Goal: Information Seeking & Learning: Learn about a topic

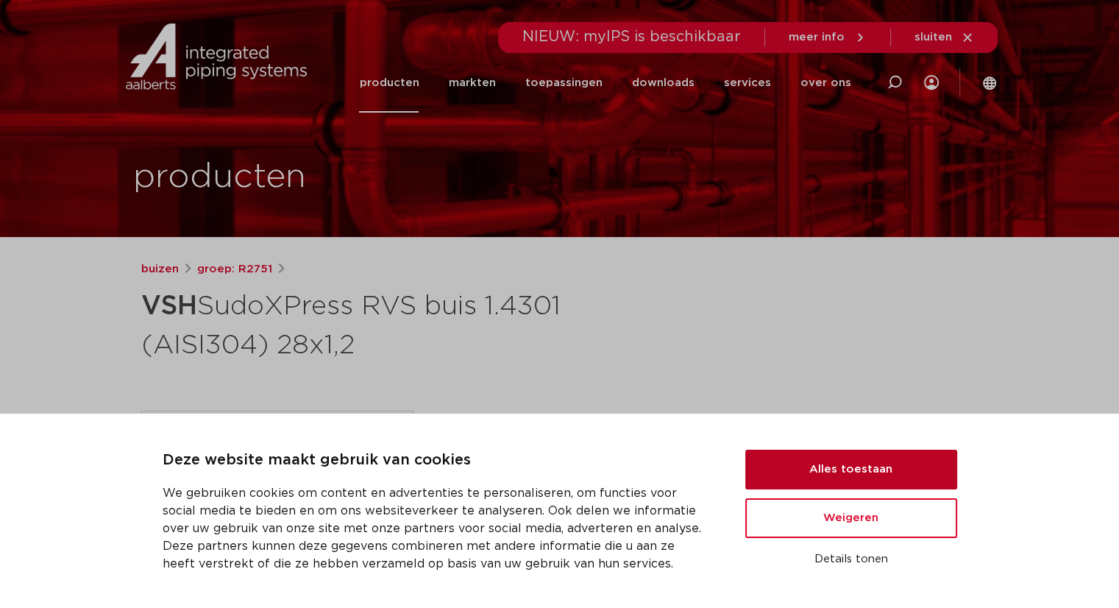
click at [898, 486] on button "Alles toestaan" at bounding box center [851, 470] width 212 height 40
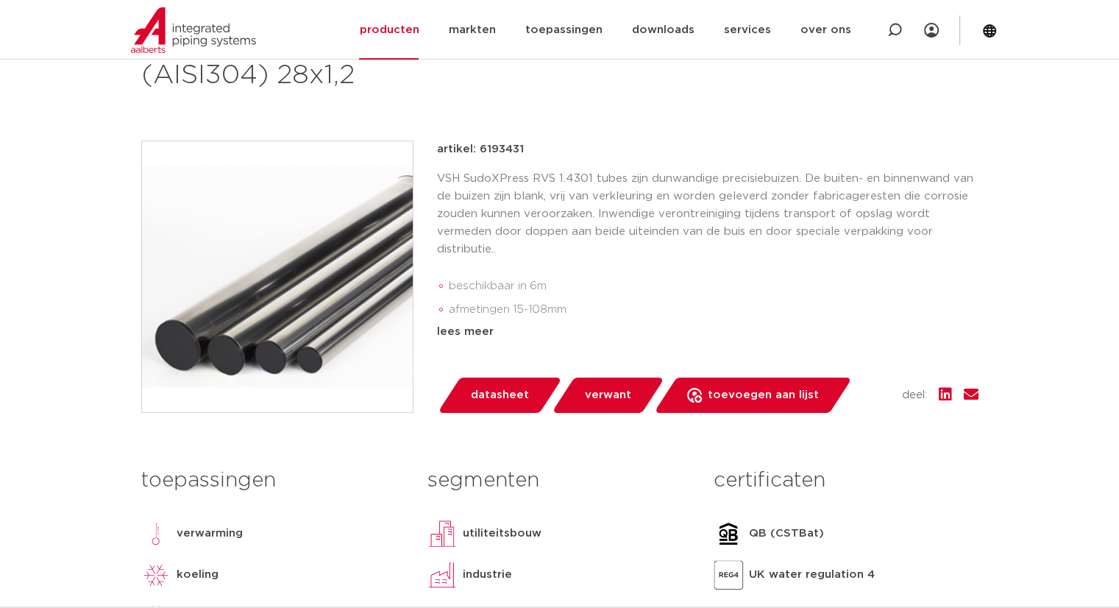
scroll to position [294, 0]
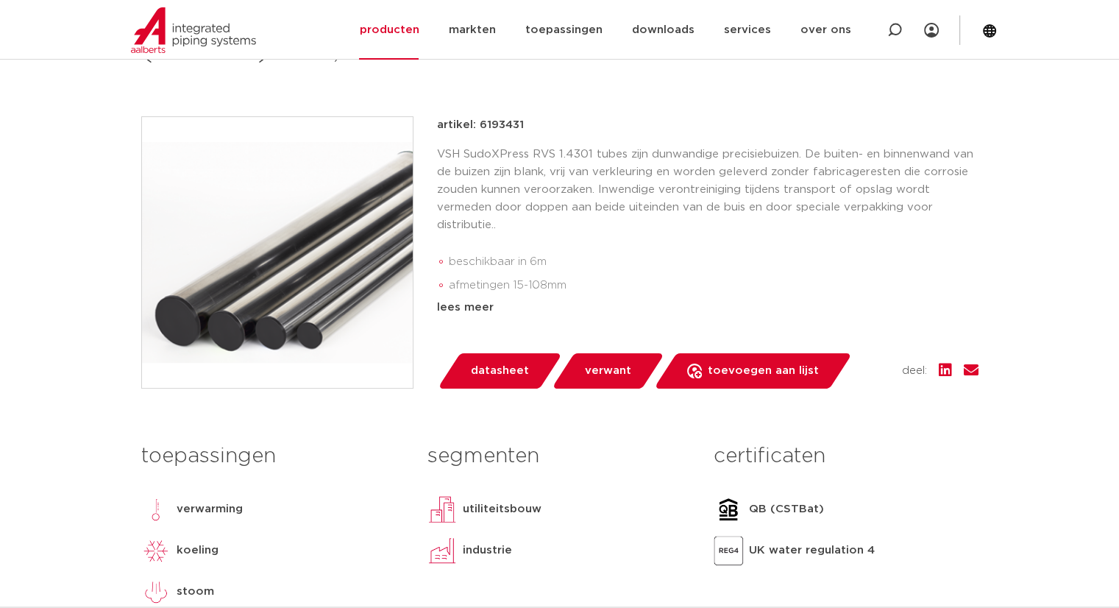
drag, startPoint x: 817, startPoint y: 257, endPoint x: 759, endPoint y: 110, distance: 158.2
click at [759, 110] on div "buizen groep: R2751 VSH SudoXPress RVS buis 1.4301 (AISI304) 28x1,2" at bounding box center [559, 318] width 861 height 705
click at [499, 156] on p "VSH SudoXPress RVS 1.4301 tubes zijn dunwandige precisiebuizen. De buiten- en b…" at bounding box center [708, 190] width 542 height 88
click at [498, 156] on p "VSH SudoXPress RVS 1.4301 tubes zijn dunwandige precisiebuizen. De buiten- en b…" at bounding box center [708, 190] width 542 height 88
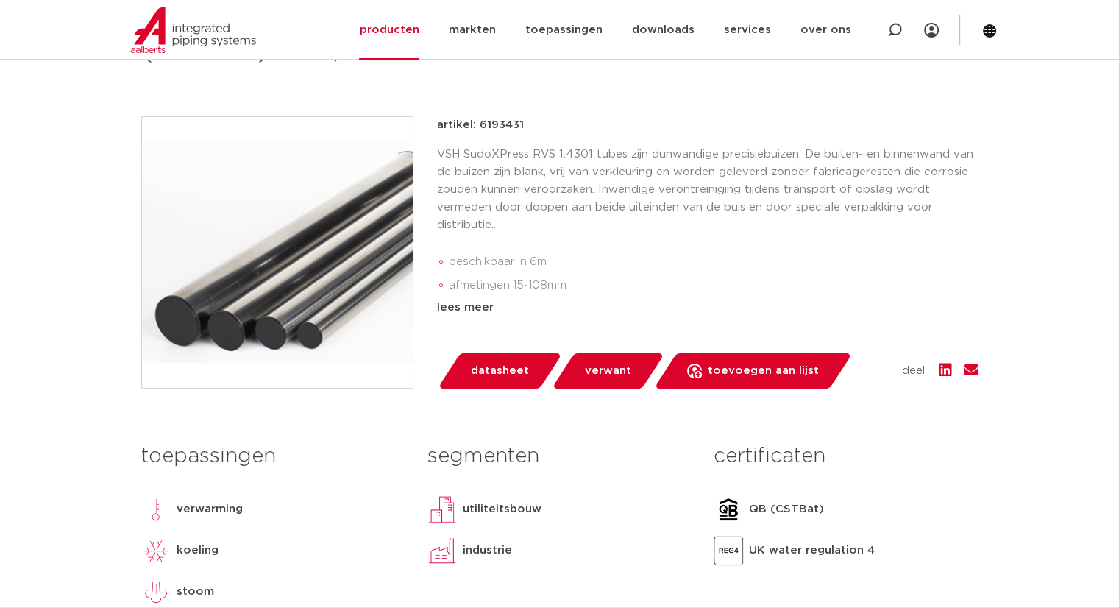
drag, startPoint x: 498, startPoint y: 156, endPoint x: 483, endPoint y: 151, distance: 16.3
click at [483, 151] on p "VSH SudoXPress RVS 1.4301 tubes zijn dunwandige precisiebuizen. De buiten- en b…" at bounding box center [708, 190] width 542 height 88
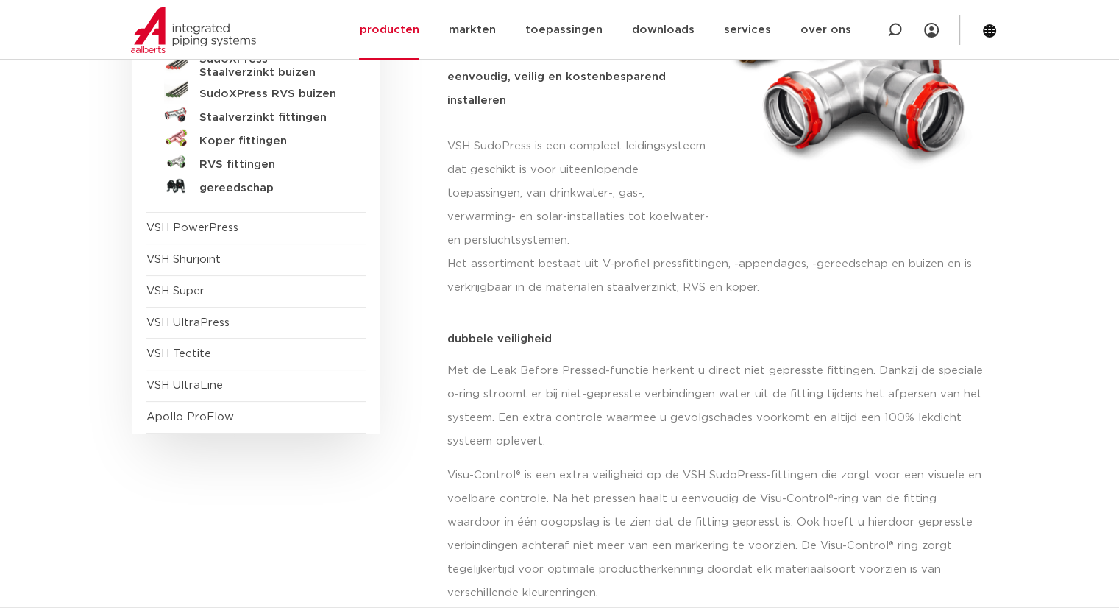
drag, startPoint x: 647, startPoint y: 304, endPoint x: 630, endPoint y: 355, distance: 54.2
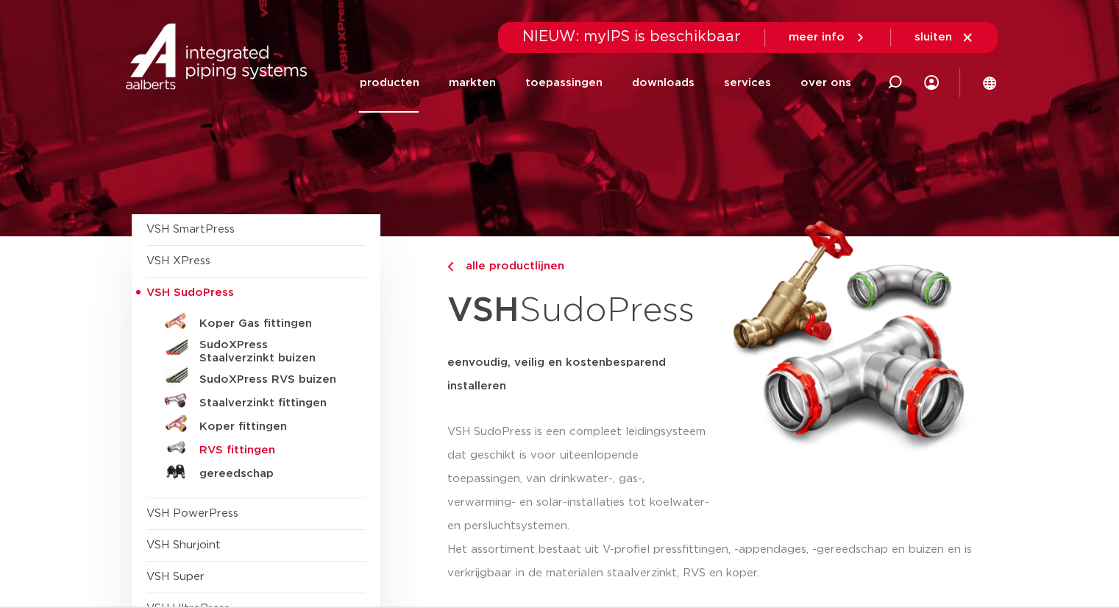
click at [227, 448] on h5 "RVS fittingen" at bounding box center [272, 450] width 146 height 13
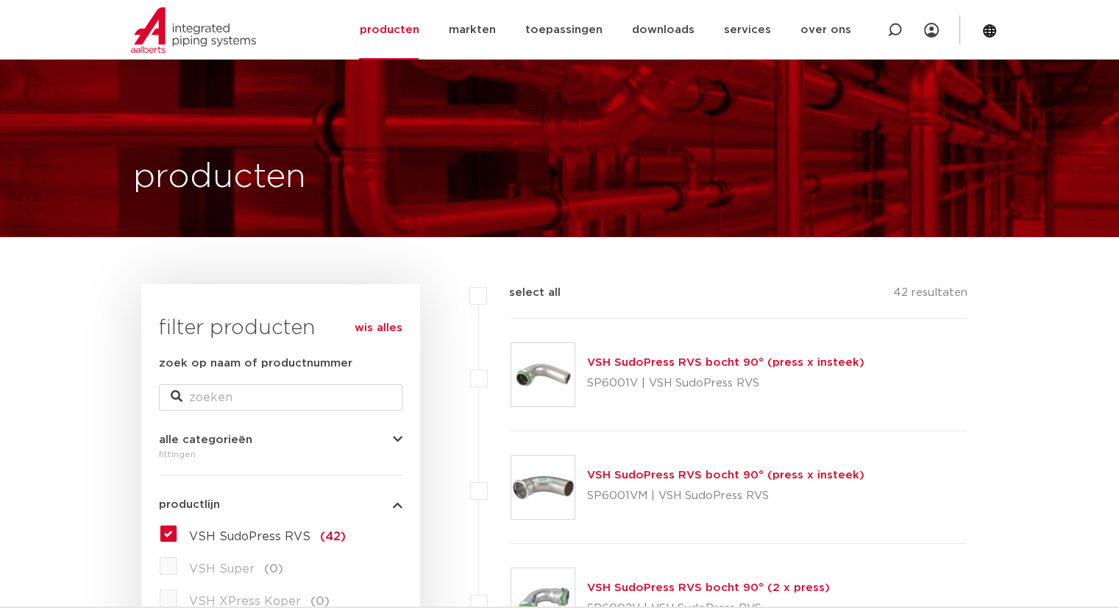
scroll to position [368, 0]
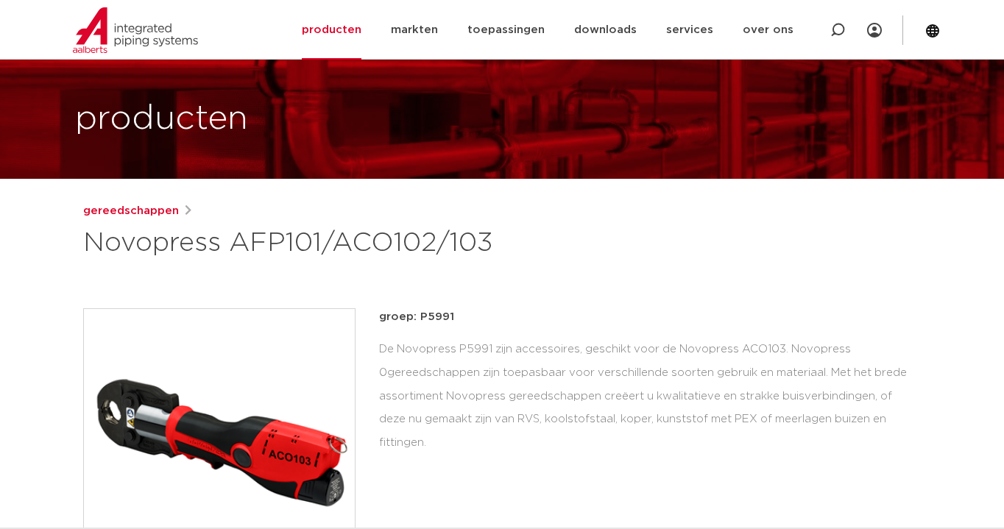
scroll to position [147, 0]
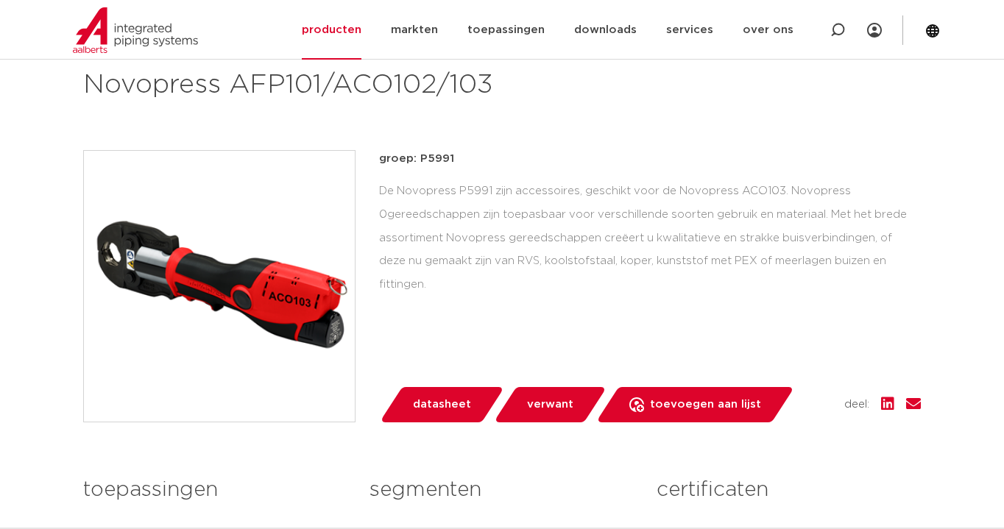
drag, startPoint x: 912, startPoint y: 237, endPoint x: 899, endPoint y: 279, distance: 43.8
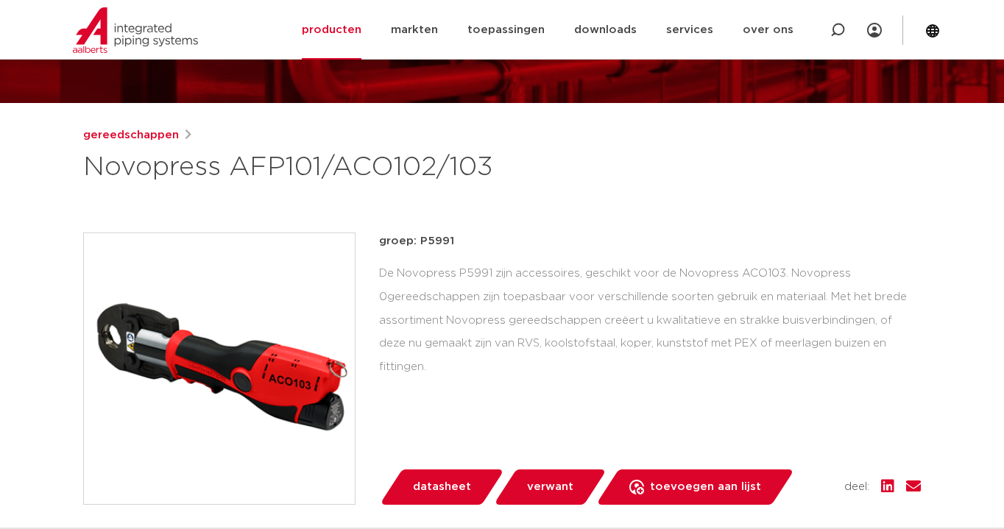
scroll to position [0, 0]
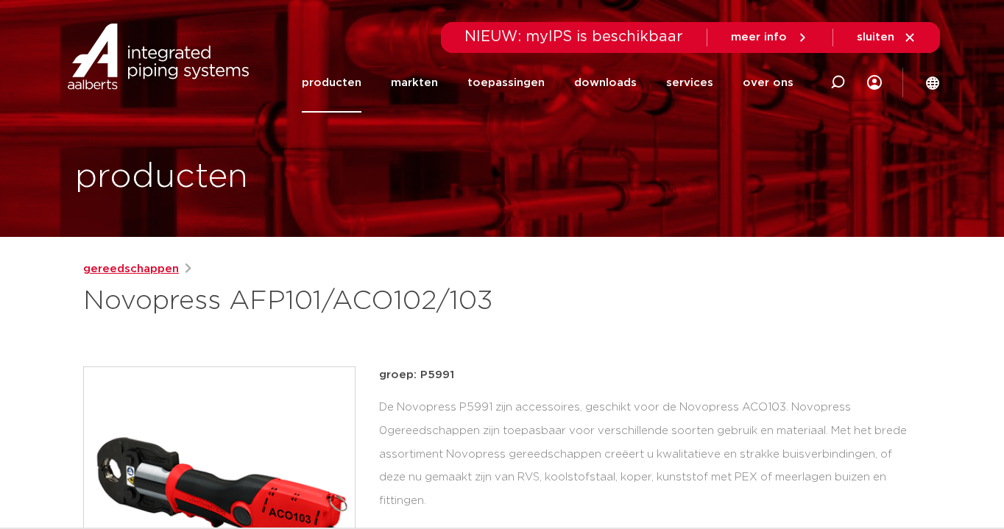
click at [124, 269] on link "gereedschappen" at bounding box center [131, 269] width 96 height 18
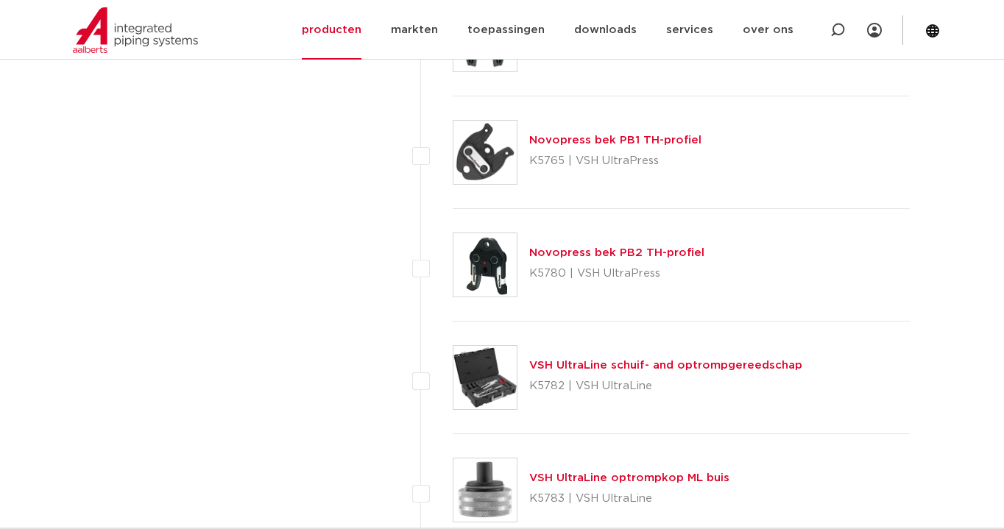
scroll to position [2708, 0]
